Goal: Check status: Check status

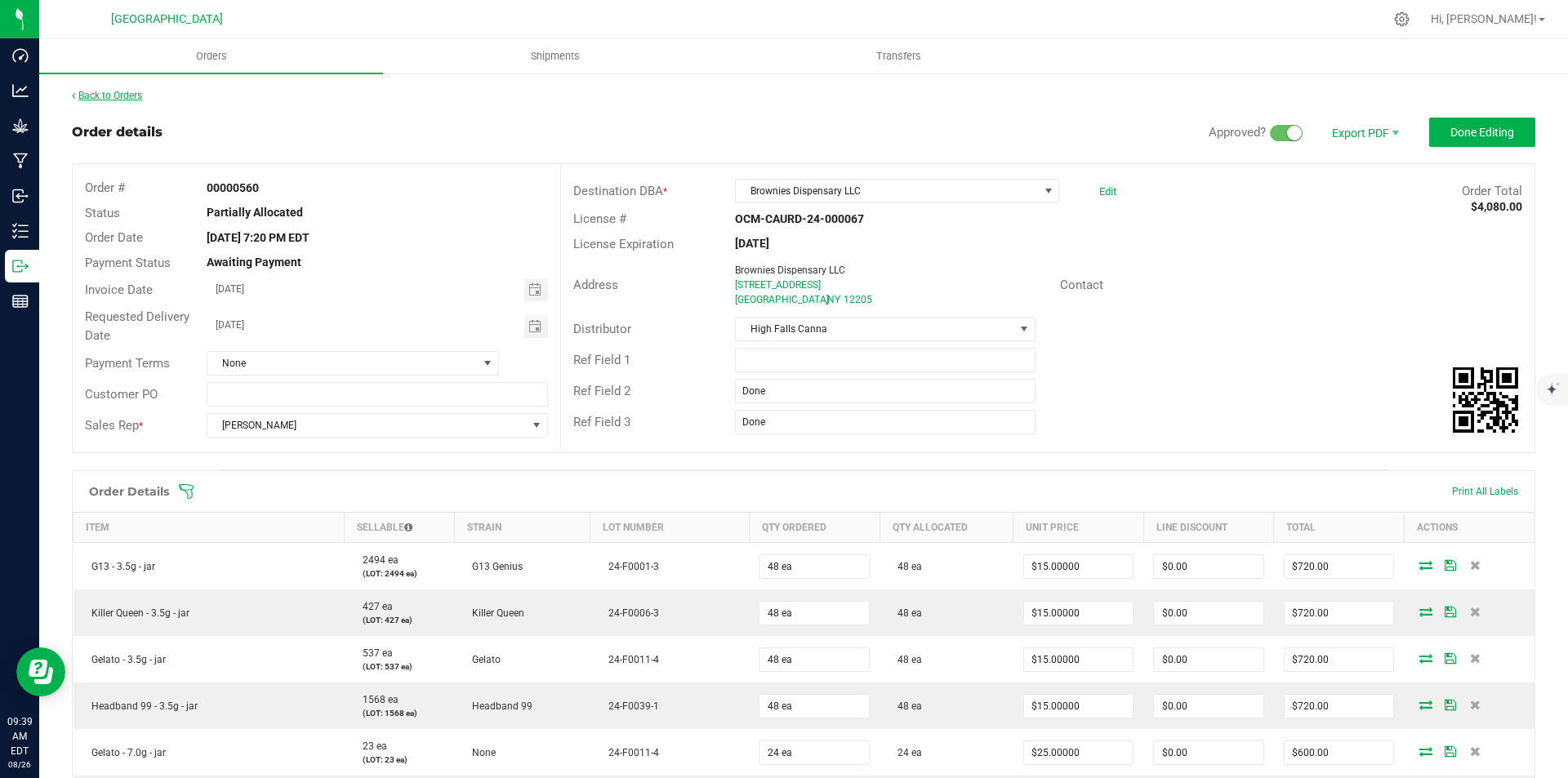
click at [87, 91] on link "Back to Orders" at bounding box center [107, 95] width 70 height 11
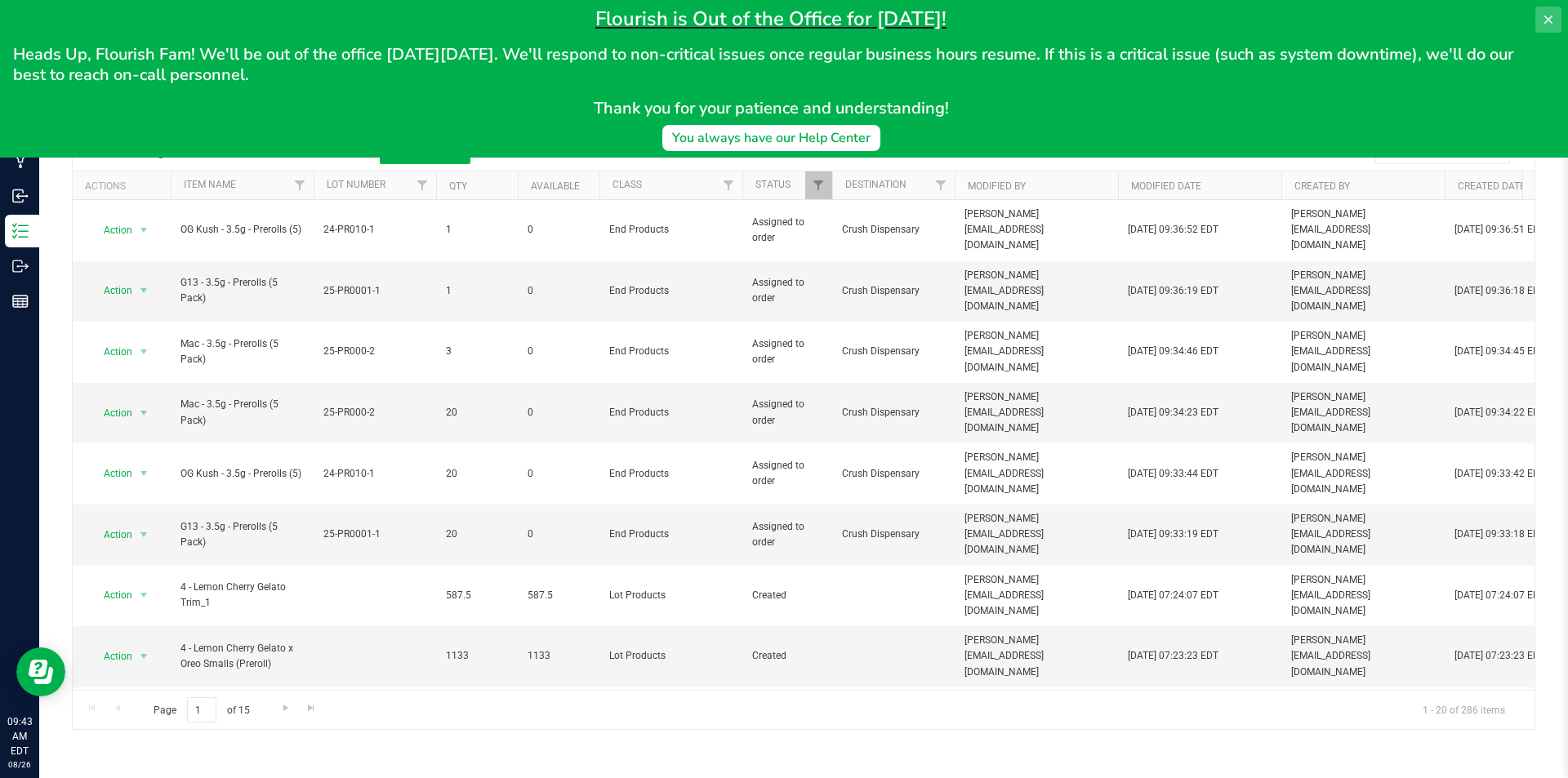
click at [1547, 21] on icon at bounding box center [1548, 19] width 8 height 8
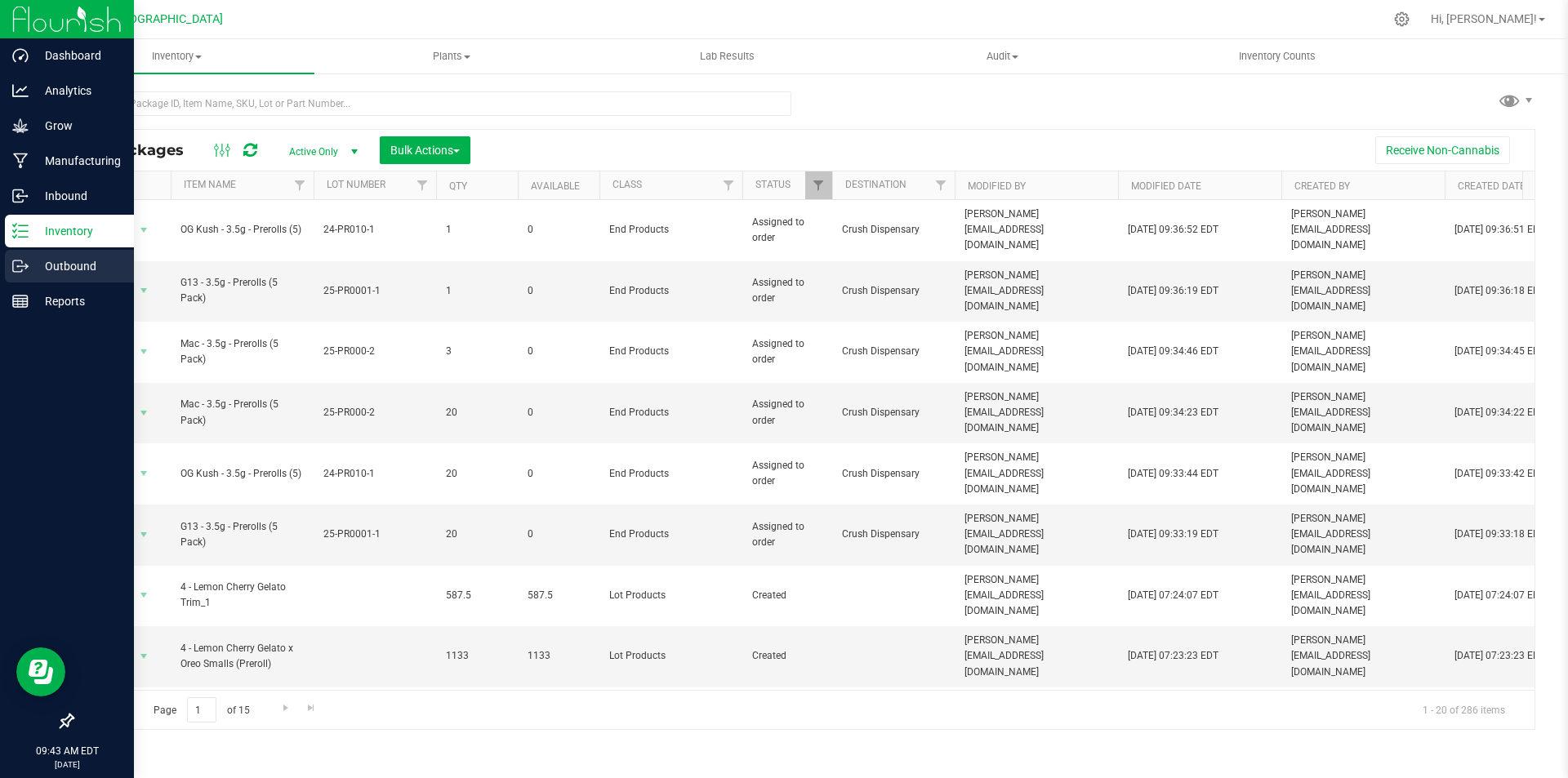
click at [73, 263] on p "Outbound" at bounding box center [78, 266] width 98 height 19
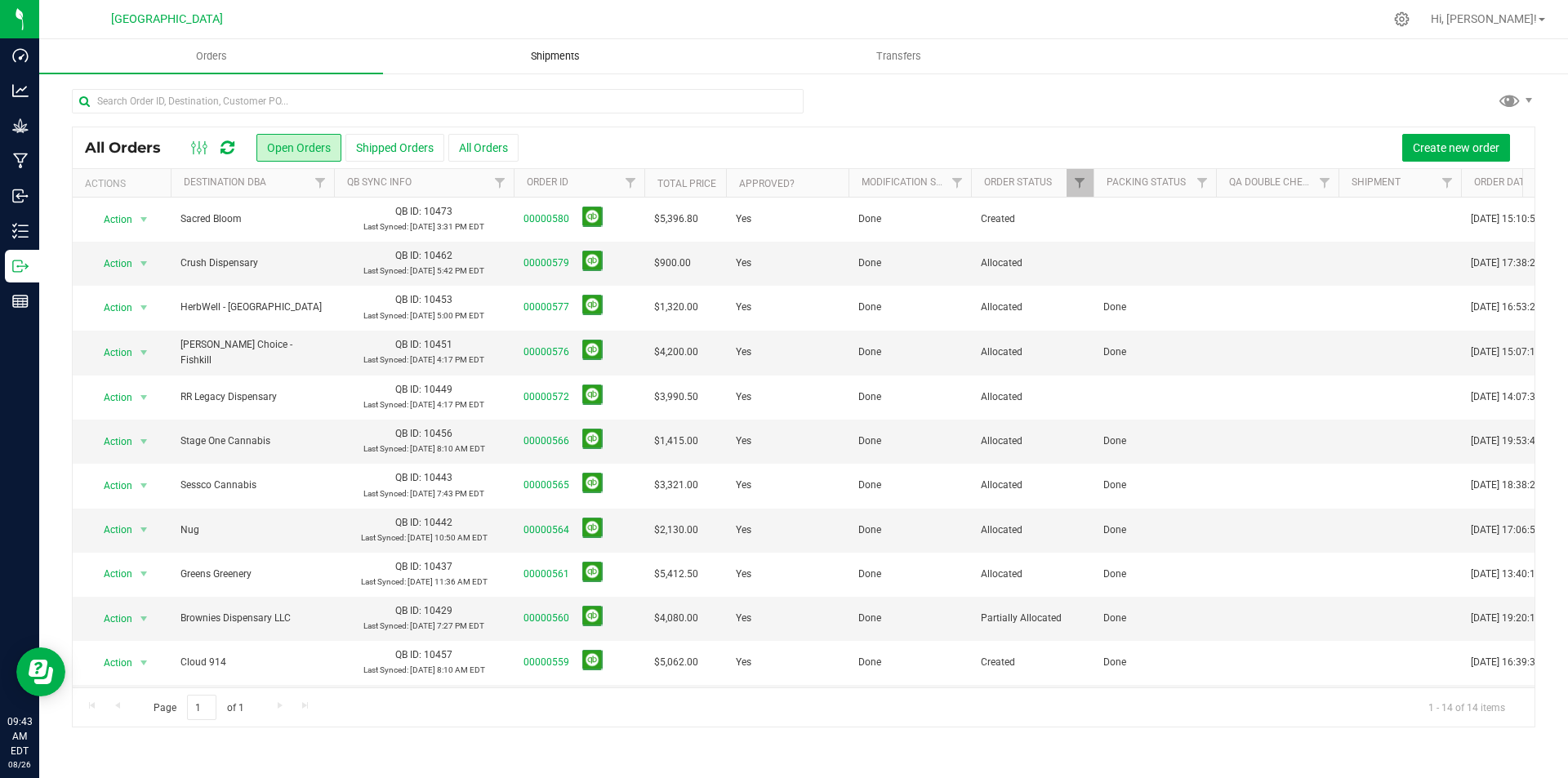
click at [549, 47] on uib-tab-heading "Shipments" at bounding box center [555, 56] width 342 height 32
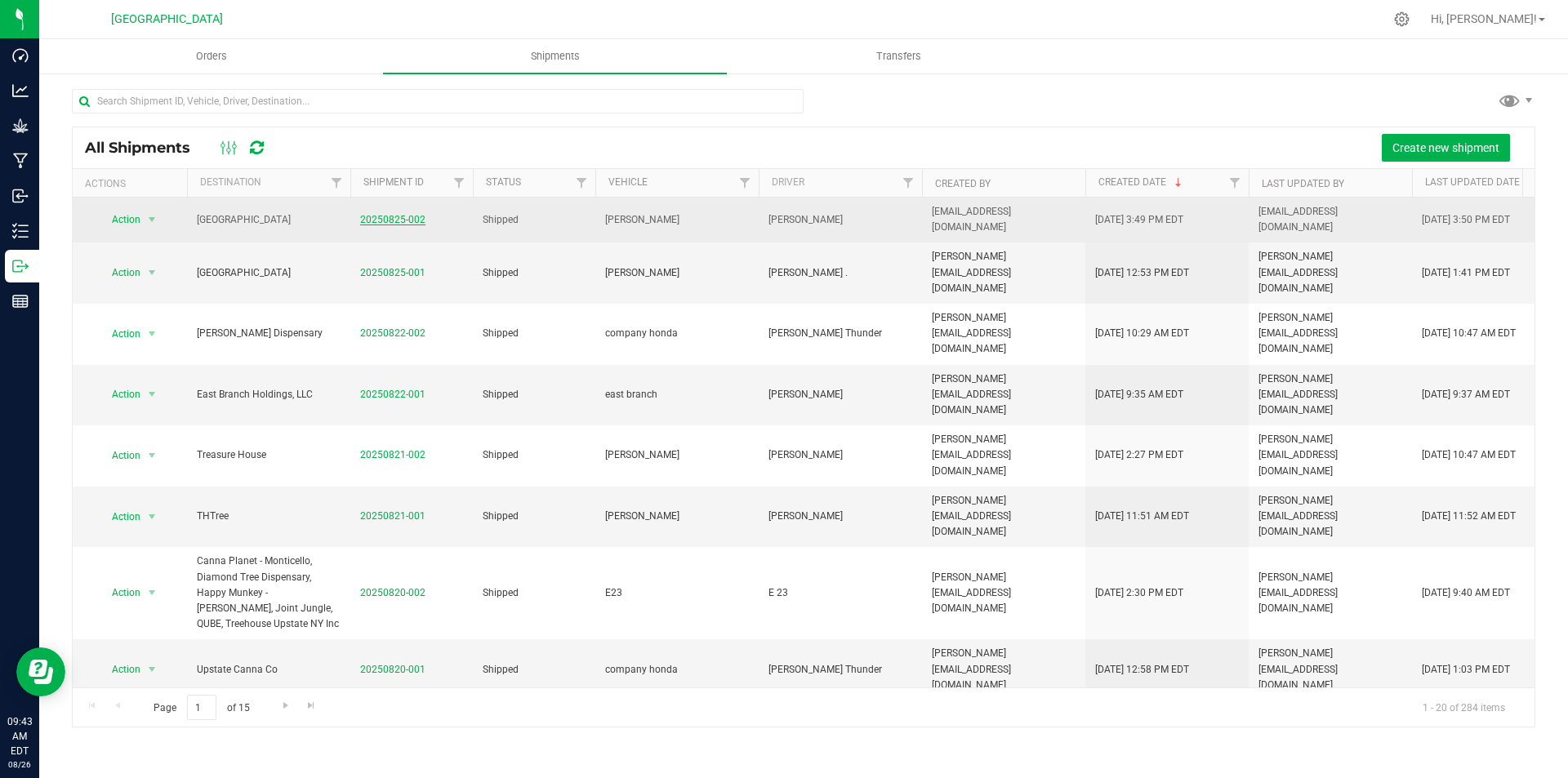
click at [401, 214] on link "20250825-002" at bounding box center [392, 219] width 66 height 11
